Goal: Task Accomplishment & Management: Manage account settings

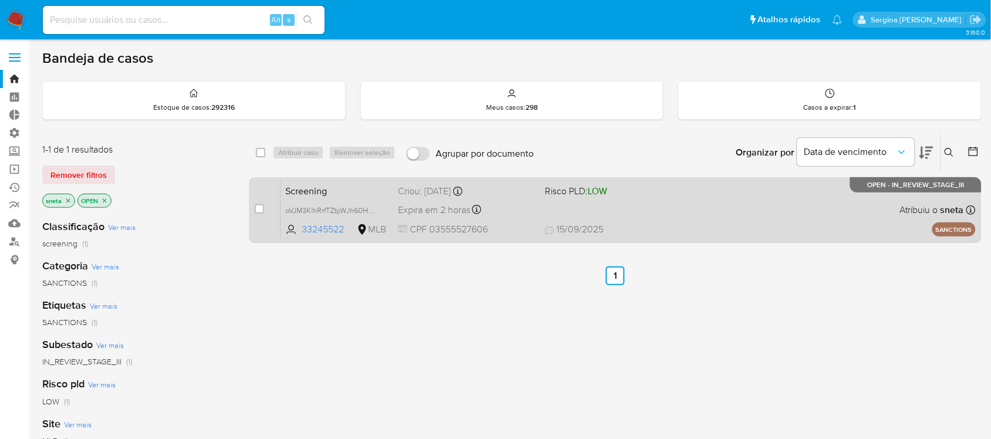
click at [662, 210] on div "Screening oVJM3KIhRrfTZbjWJh60Hwws 33245522 MLB Risco PLD: LOW Criou: 15/09/202…" at bounding box center [628, 209] width 695 height 59
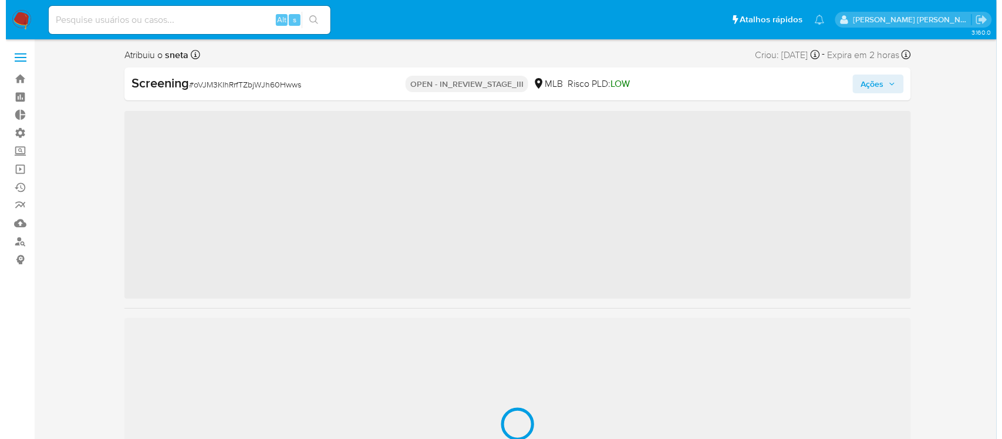
scroll to position [552, 0]
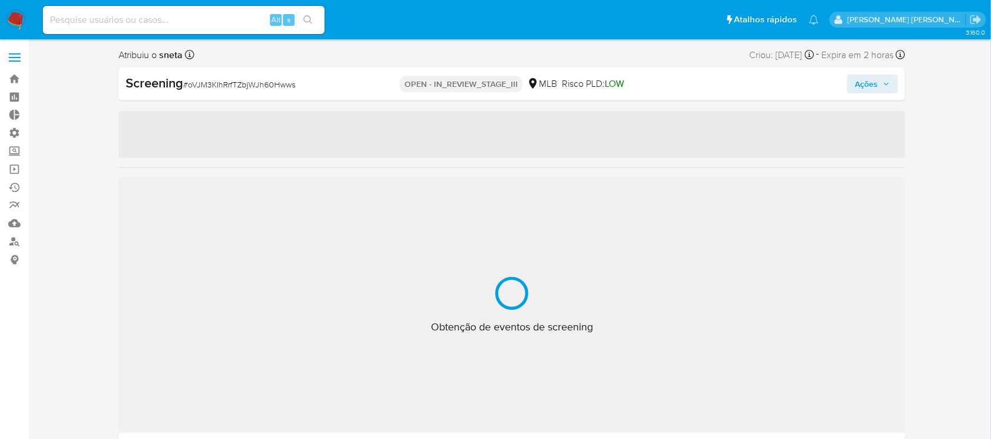
select select "10"
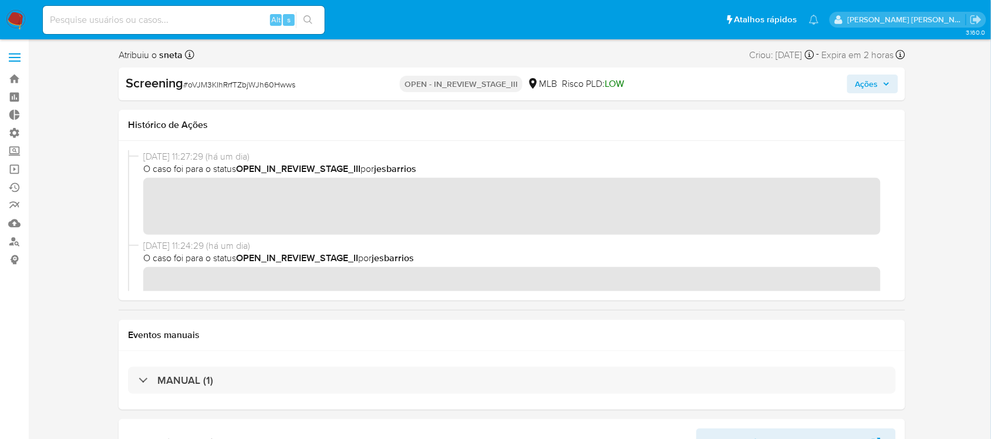
click at [888, 85] on icon "button" at bounding box center [886, 83] width 7 height 7
drag, startPoint x: 875, startPoint y: 86, endPoint x: 867, endPoint y: 86, distance: 8.8
click at [874, 86] on span "Ações" at bounding box center [866, 84] width 23 height 19
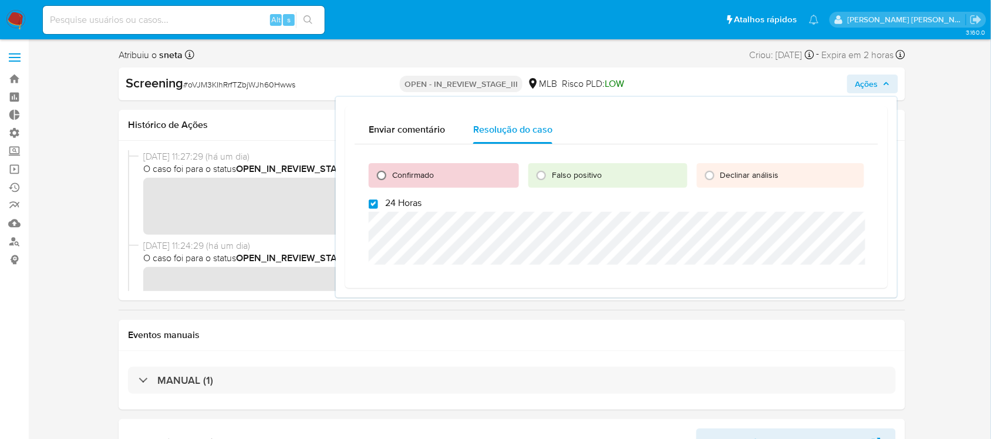
click at [380, 173] on input "Confirmado" at bounding box center [381, 175] width 19 height 19
radio input "true"
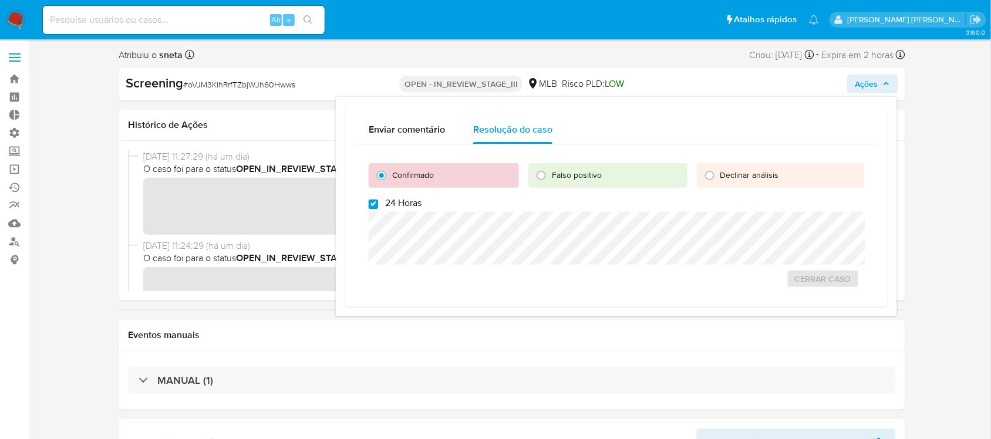
click at [370, 205] on input "24 Horas" at bounding box center [373, 204] width 9 height 9
checkbox input "false"
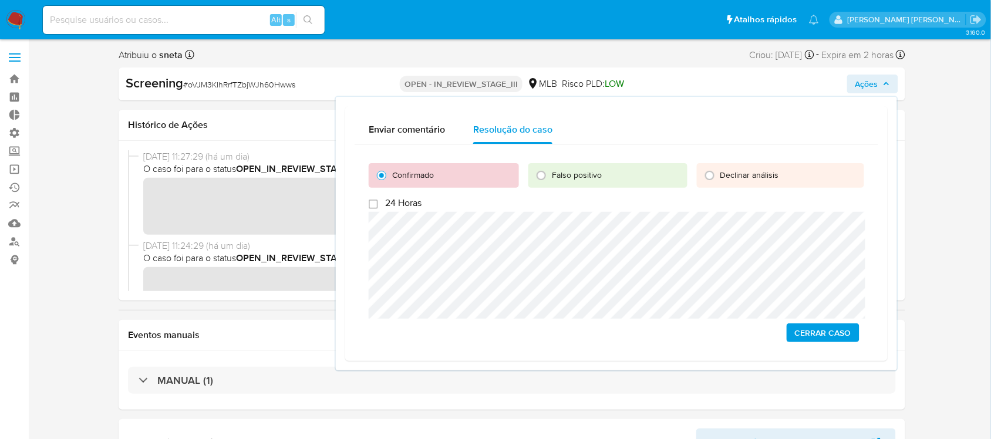
click at [824, 329] on span "Cerrar caso" at bounding box center [823, 333] width 56 height 16
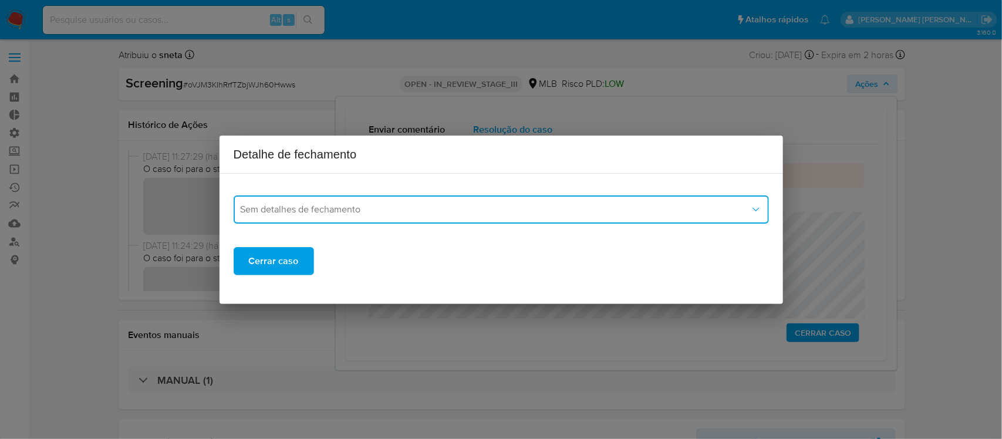
click at [282, 218] on button "Sem detalhes de fechamento" at bounding box center [501, 210] width 535 height 28
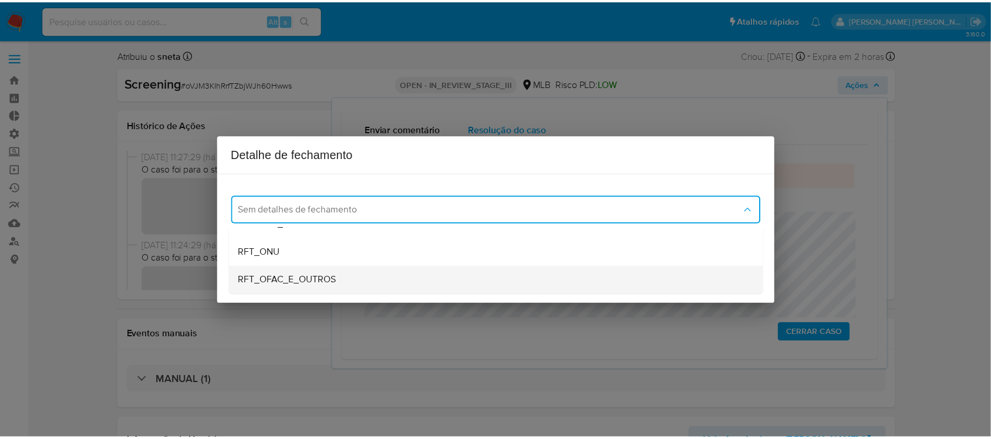
scroll to position [56, 0]
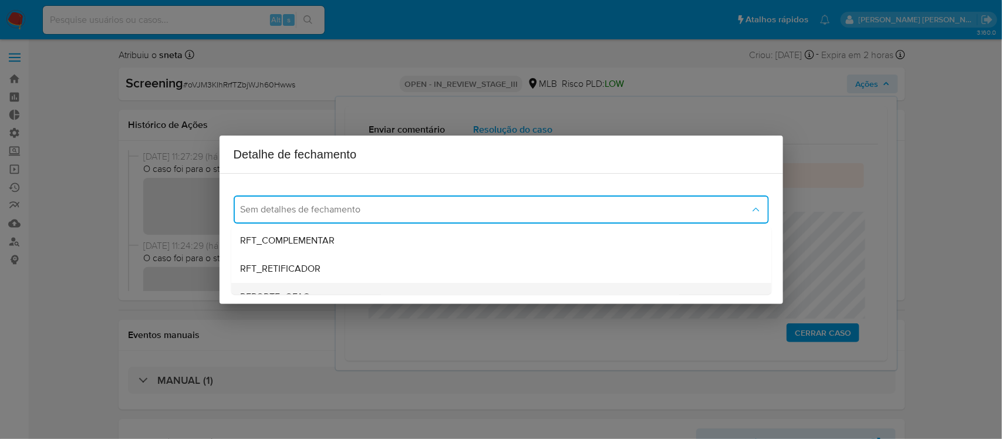
click at [284, 288] on div "REPORTE_OFAC" at bounding box center [501, 297] width 521 height 28
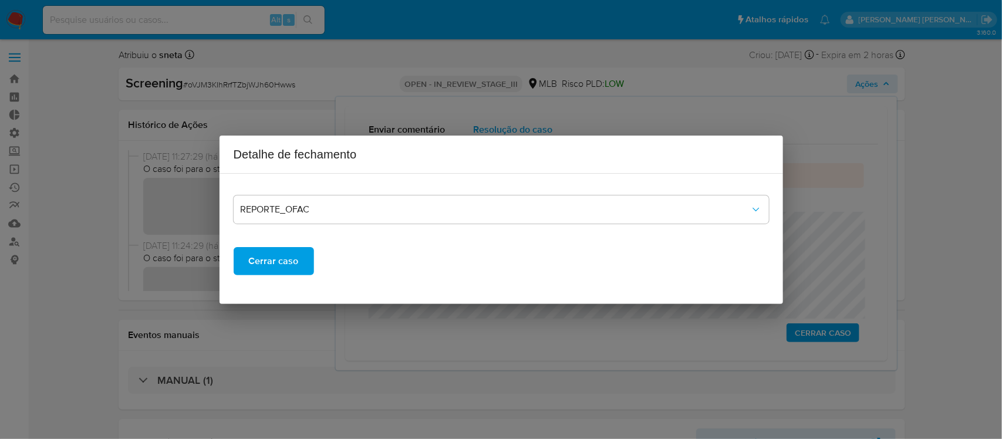
click at [292, 265] on span "Cerrar caso" at bounding box center [274, 261] width 50 height 26
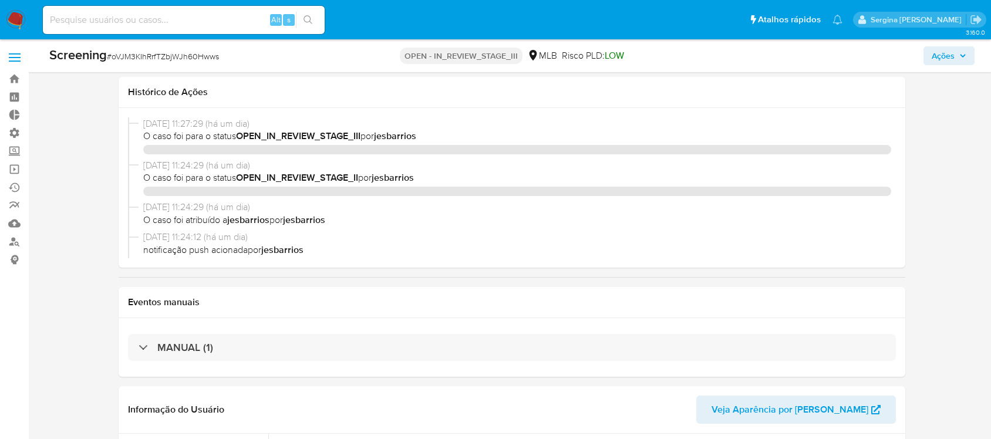
select select "10"
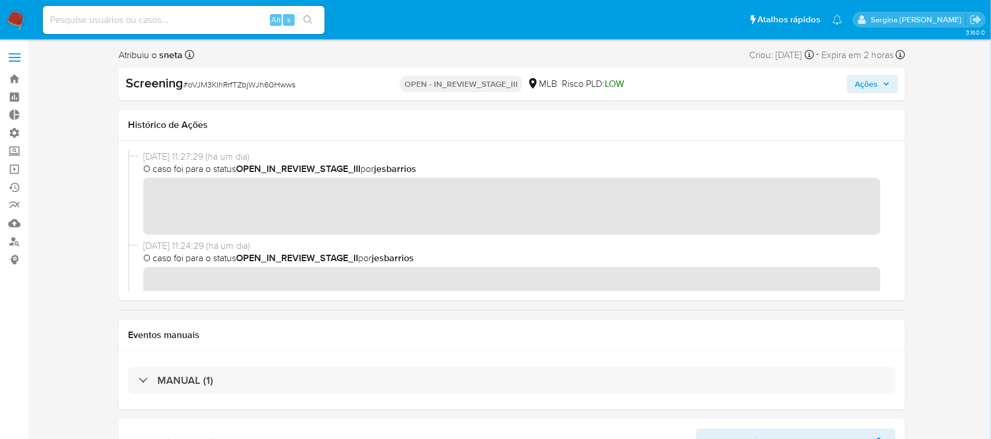
click at [873, 83] on span "Ações" at bounding box center [866, 84] width 23 height 19
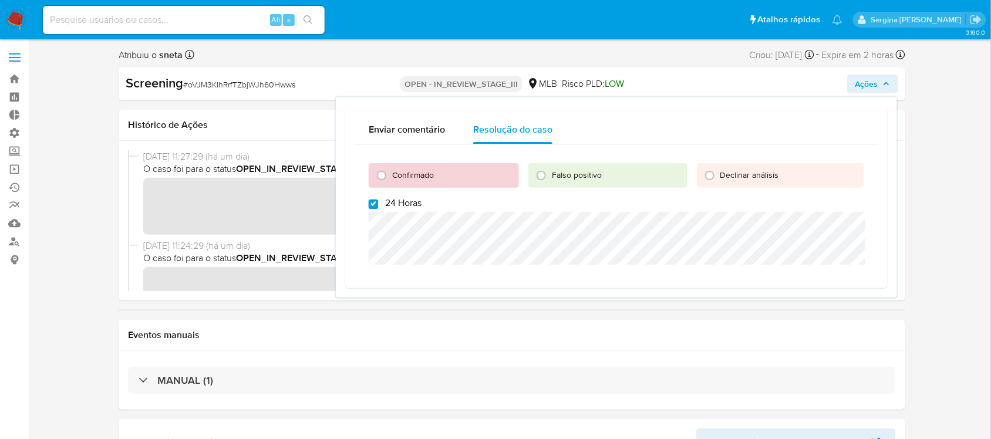
click at [373, 208] on input "24 Horas" at bounding box center [373, 204] width 9 height 9
checkbox input "false"
click at [388, 169] on input "Confirmado" at bounding box center [381, 175] width 19 height 19
radio input "true"
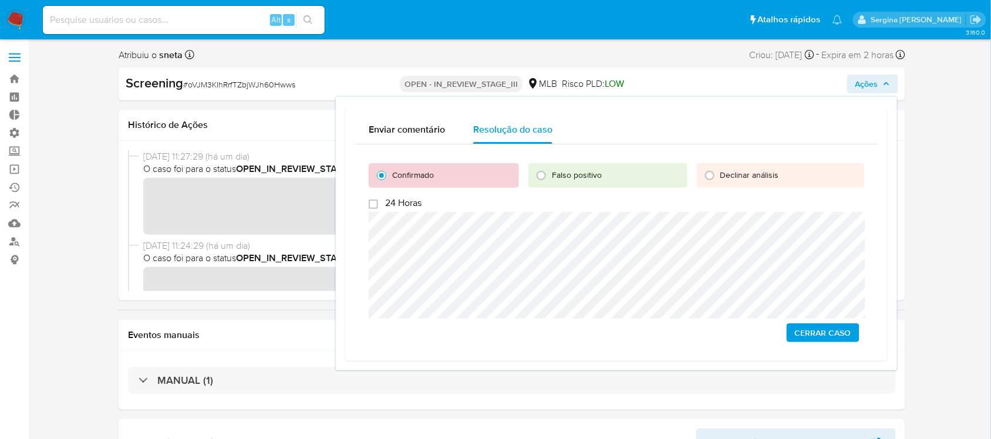
click at [847, 338] on span "Cerrar caso" at bounding box center [823, 333] width 56 height 16
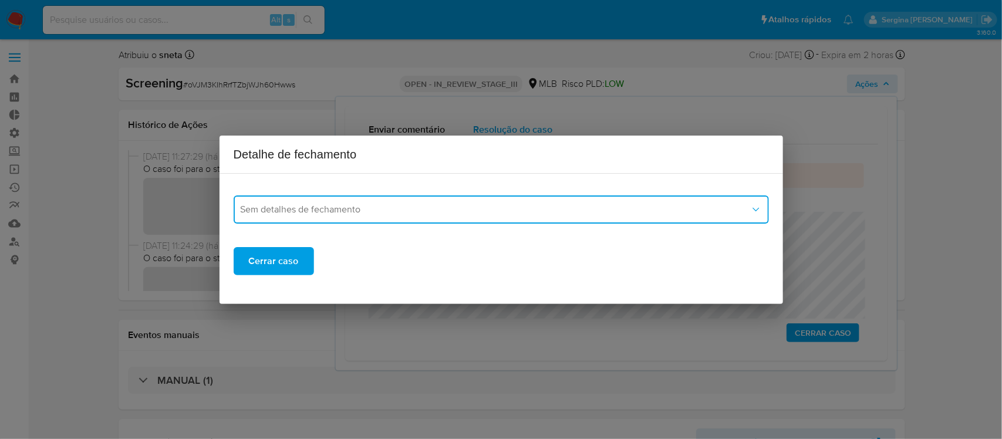
click at [350, 219] on button "Sem detalhes de fechamento" at bounding box center [501, 210] width 535 height 28
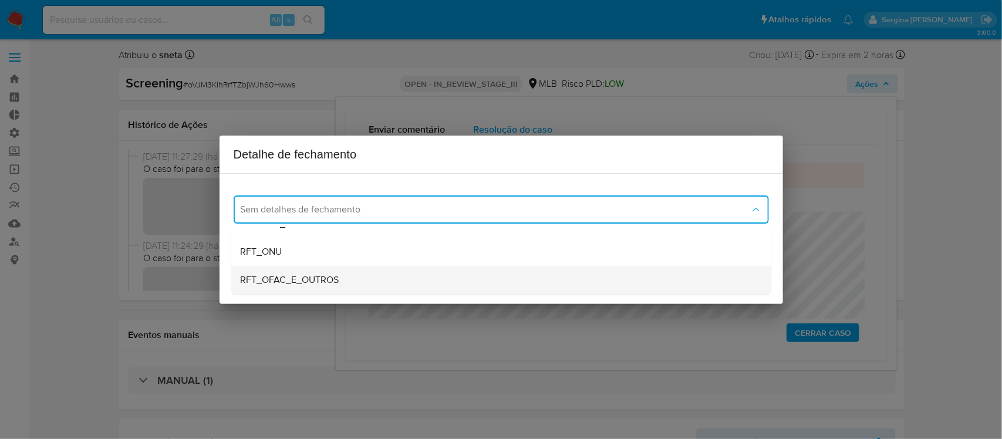
scroll to position [56, 0]
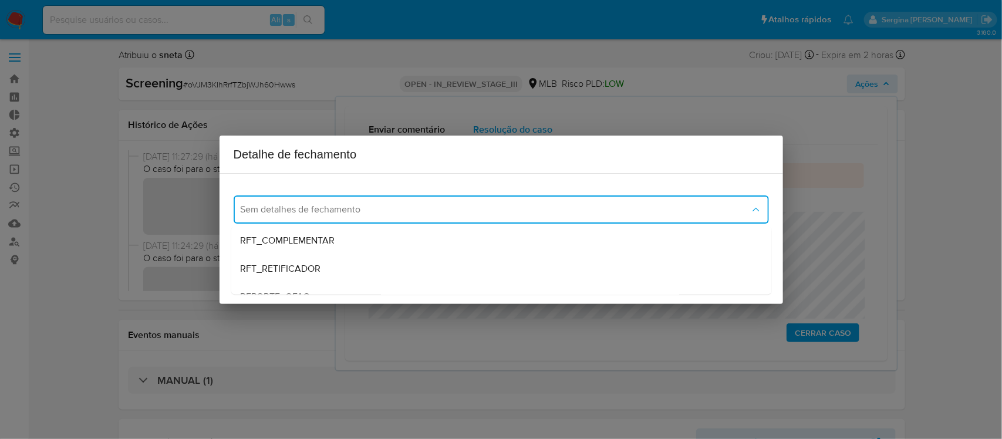
click at [925, 137] on div "Detalhe de fechamento Sem detalhes de fechamento Sem detalhes de fechamento RFT…" at bounding box center [501, 219] width 1002 height 439
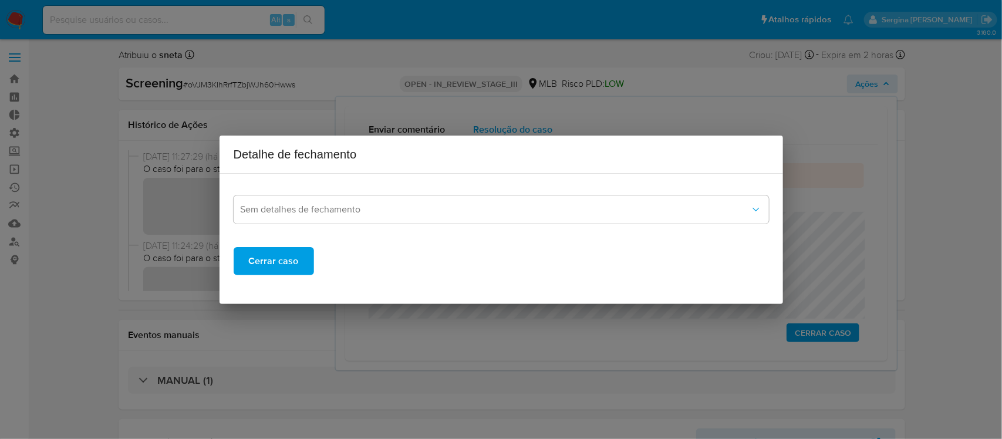
click at [761, 87] on div "Detalhe de fechamento Sem detalhes de fechamento Cerrar caso" at bounding box center [501, 219] width 1002 height 439
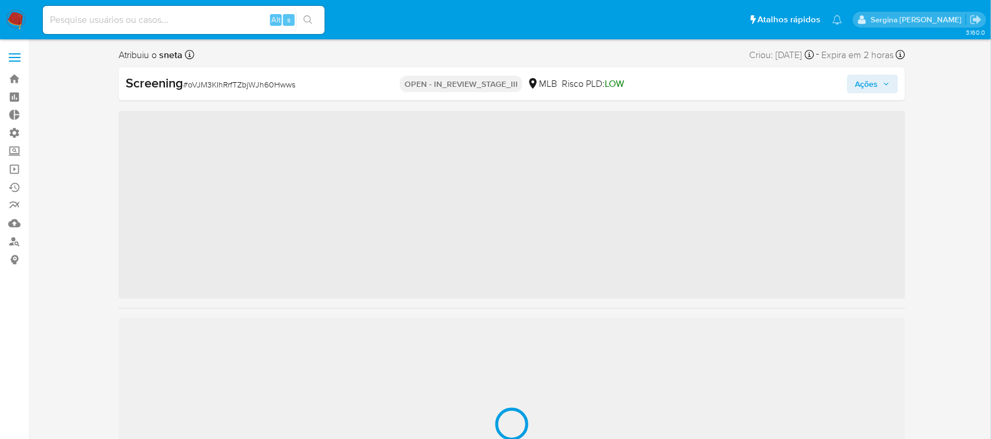
scroll to position [552, 0]
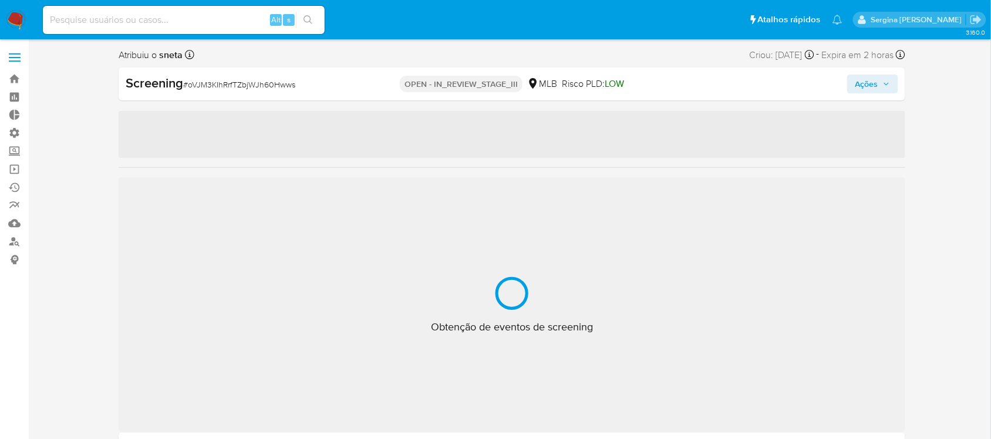
select select "10"
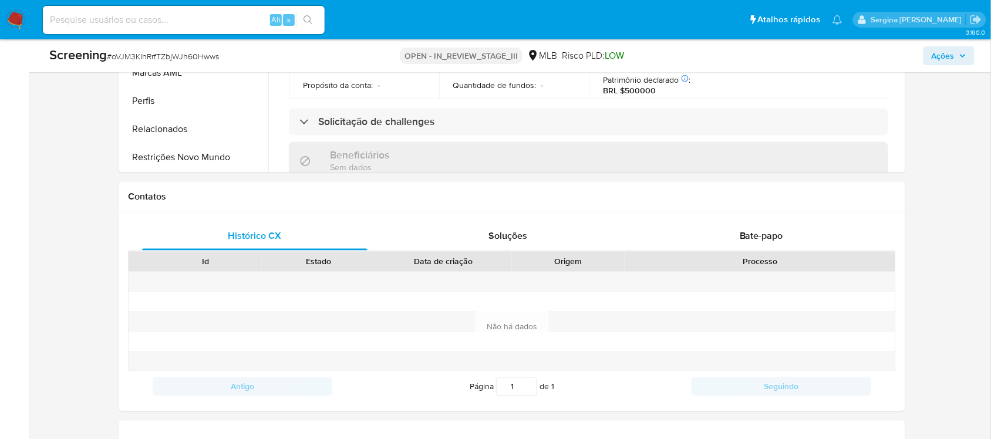
scroll to position [587, 0]
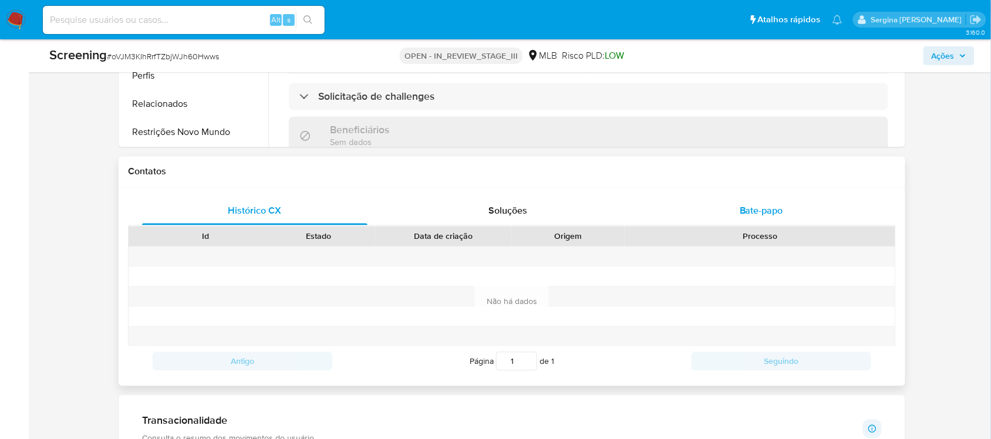
click at [764, 210] on span "Bate-papo" at bounding box center [761, 211] width 43 height 14
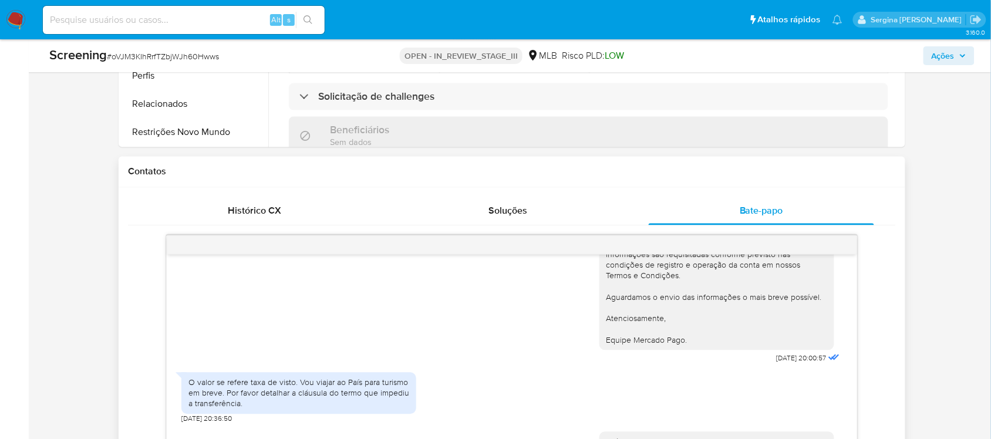
scroll to position [85, 0]
drag, startPoint x: 189, startPoint y: 389, endPoint x: 294, endPoint y: 386, distance: 105.1
click at [294, 386] on div "O valor se refere taxa de visto. Vou viajar ao País para turismo em breve. Por …" at bounding box center [298, 396] width 221 height 32
drag, startPoint x: 226, startPoint y: 398, endPoint x: 288, endPoint y: 390, distance: 62.1
click at [288, 390] on div "O valor se refere taxa de visto. Vou viajar ao País para turismo em breve. Por …" at bounding box center [298, 396] width 221 height 32
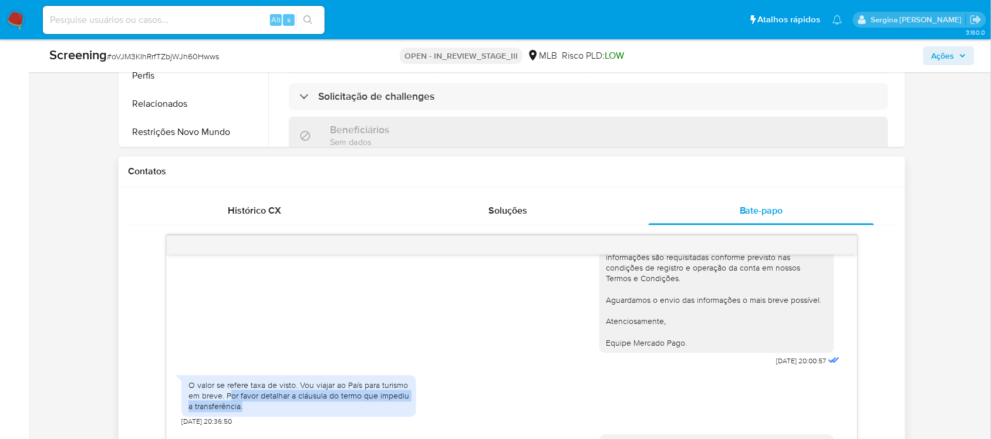
drag, startPoint x: 232, startPoint y: 397, endPoint x: 314, endPoint y: 405, distance: 82.0
click at [314, 405] on div "O valor se refere taxa de visto. Vou viajar ao País para turismo em breve. Por …" at bounding box center [298, 396] width 221 height 32
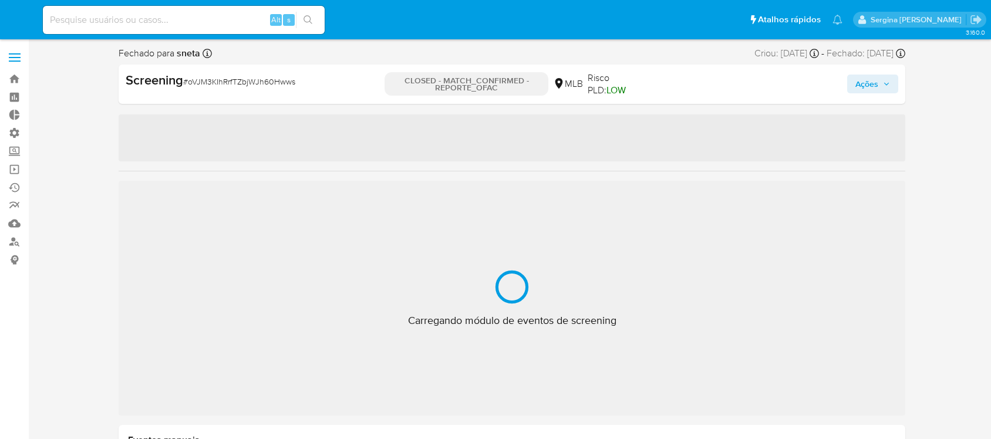
select select "10"
